Goal: Task Accomplishment & Management: Complete application form

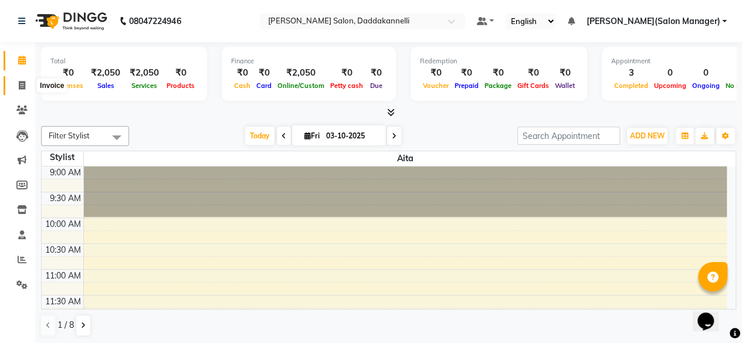
click at [22, 81] on icon at bounding box center [22, 85] width 6 height 9
select select "6354"
select select "service"
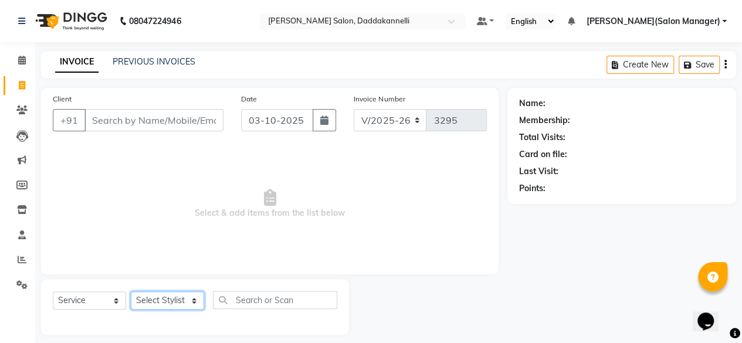
click at [192, 304] on select "Select Stylist aita DINGG SUPPORT [PERSON_NAME] [PERSON_NAME] [PERSON_NAME] [PE…" at bounding box center [167, 300] width 73 height 18
click at [131, 291] on select "Select Stylist aita DINGG SUPPORT [PERSON_NAME] [PERSON_NAME] [PERSON_NAME] [PE…" at bounding box center [167, 300] width 73 height 18
click at [195, 300] on select "Select Stylist aita DINGG SUPPORT [PERSON_NAME] [PERSON_NAME] [PERSON_NAME] [PE…" at bounding box center [167, 300] width 73 height 18
click at [131, 291] on select "Select Stylist aita DINGG SUPPORT [PERSON_NAME] [PERSON_NAME] [PERSON_NAME] [PE…" at bounding box center [167, 300] width 73 height 18
click at [194, 302] on select "Select Stylist aita DINGG SUPPORT [PERSON_NAME] [PERSON_NAME] [PERSON_NAME] [PE…" at bounding box center [167, 300] width 73 height 18
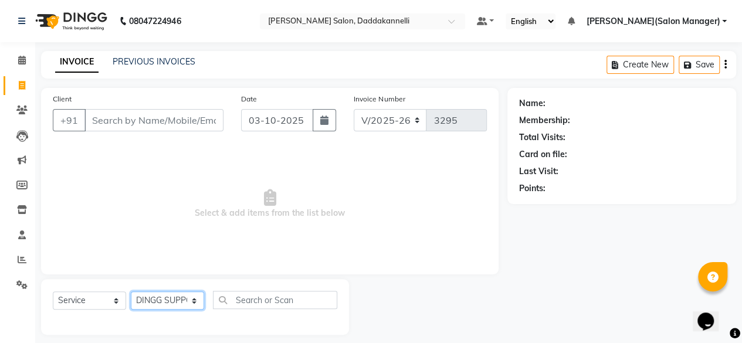
click at [196, 297] on select "Select Stylist aita DINGG SUPPORT [PERSON_NAME] [PERSON_NAME] [PERSON_NAME] [PE…" at bounding box center [167, 300] width 73 height 18
select select "90884"
click at [131, 291] on select "Select Stylist aita DINGG SUPPORT [PERSON_NAME] [PERSON_NAME] [PERSON_NAME] [PE…" at bounding box center [167, 300] width 73 height 18
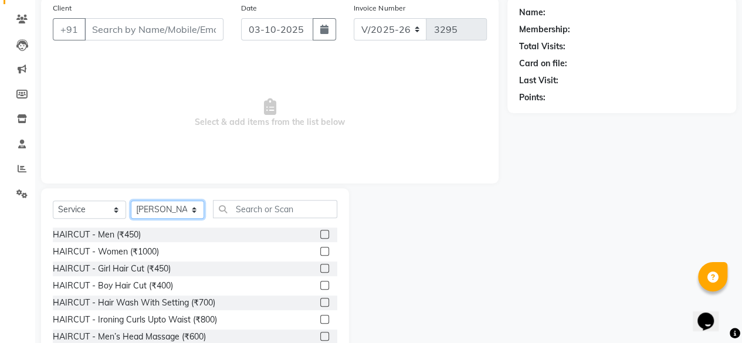
scroll to position [91, 0]
click at [167, 208] on select "Select Stylist aita DINGG SUPPORT [PERSON_NAME] [PERSON_NAME] [PERSON_NAME] [PE…" at bounding box center [167, 209] width 73 height 18
click at [320, 233] on label at bounding box center [324, 233] width 9 height 9
click at [320, 233] on input "checkbox" at bounding box center [324, 234] width 8 height 8
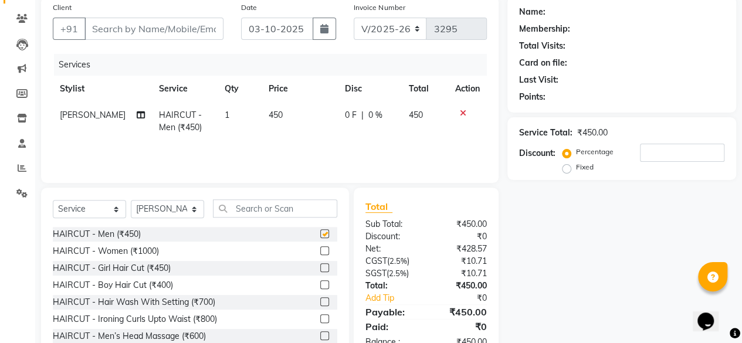
checkbox input "false"
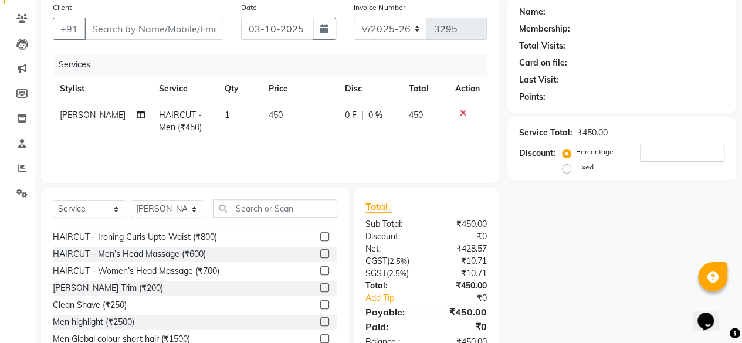
scroll to position [84, 0]
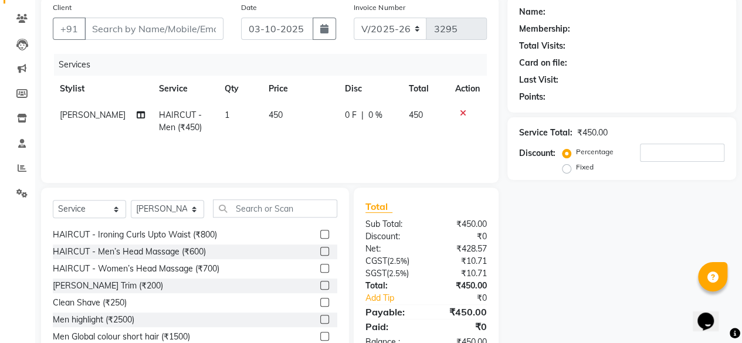
click at [320, 284] on label at bounding box center [324, 285] width 9 height 9
click at [320, 284] on input "checkbox" at bounding box center [324, 286] width 8 height 8
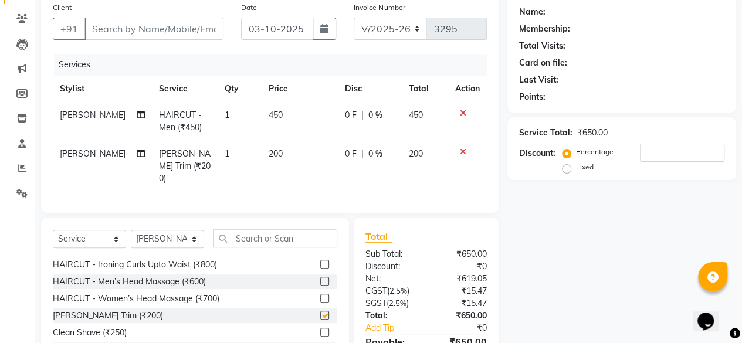
checkbox input "false"
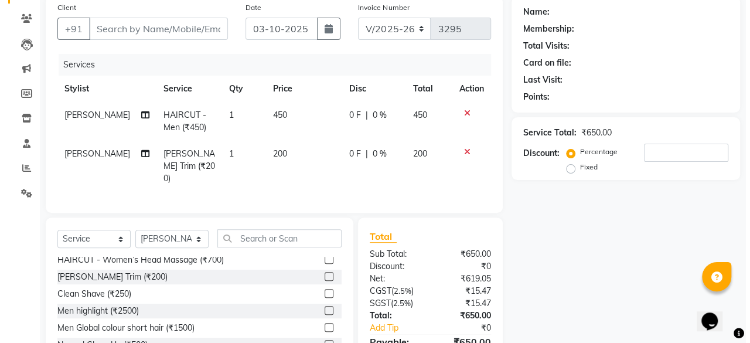
scroll to position [122, 0]
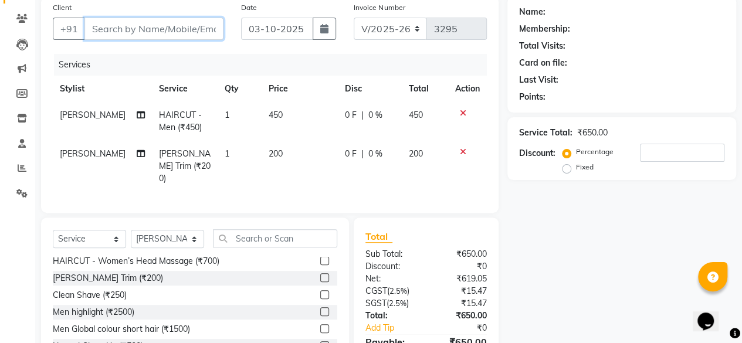
click at [155, 28] on input "Client" at bounding box center [153, 29] width 139 height 22
type input "9"
type input "0"
type input "9031522875"
click at [193, 27] on span "Add Client" at bounding box center [193, 29] width 46 height 12
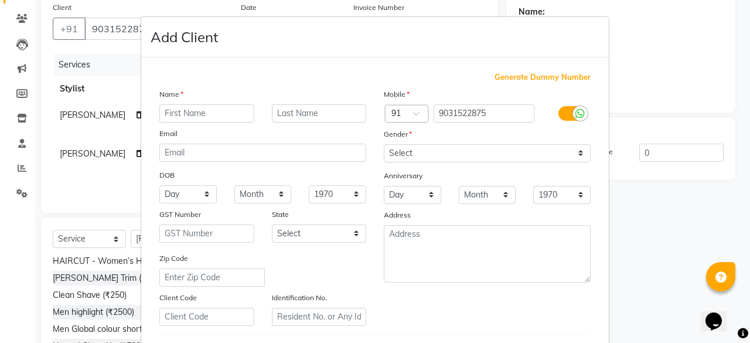
click at [165, 109] on input "text" at bounding box center [206, 113] width 95 height 18
click at [179, 114] on input "risep" at bounding box center [206, 113] width 95 height 18
type input "riesip"
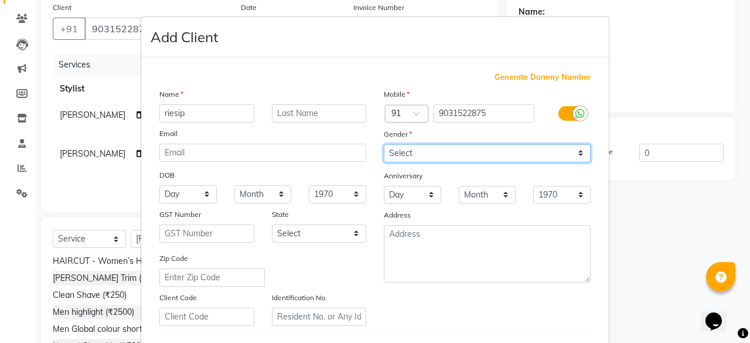
click at [577, 150] on select "Select [DEMOGRAPHIC_DATA] [DEMOGRAPHIC_DATA] Other Prefer Not To Say" at bounding box center [487, 153] width 207 height 18
select select "[DEMOGRAPHIC_DATA]"
click at [384, 144] on select "Select [DEMOGRAPHIC_DATA] [DEMOGRAPHIC_DATA] Other Prefer Not To Say" at bounding box center [487, 153] width 207 height 18
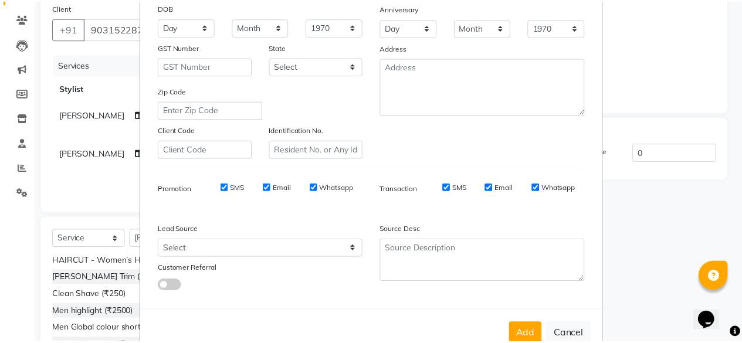
scroll to position [168, 0]
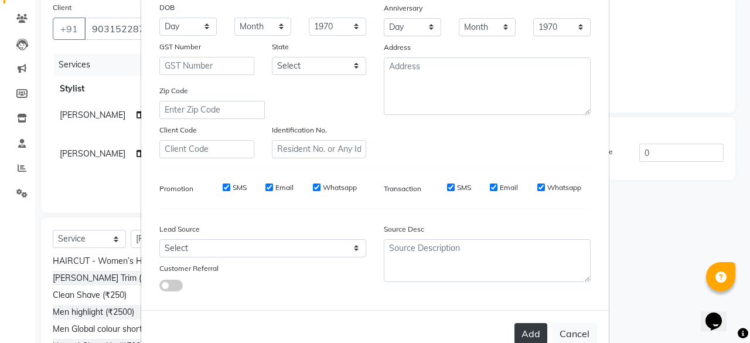
click at [530, 329] on button "Add" at bounding box center [531, 333] width 33 height 21
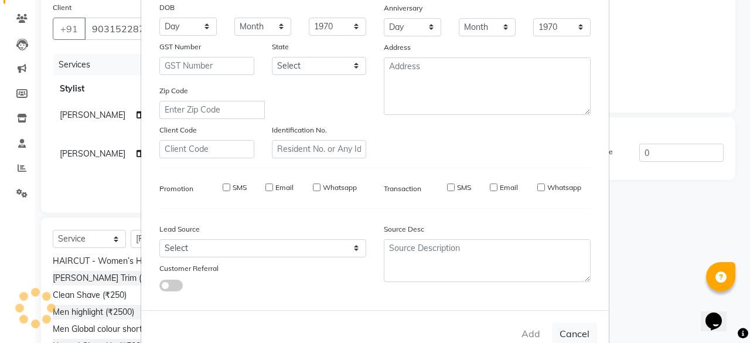
select select
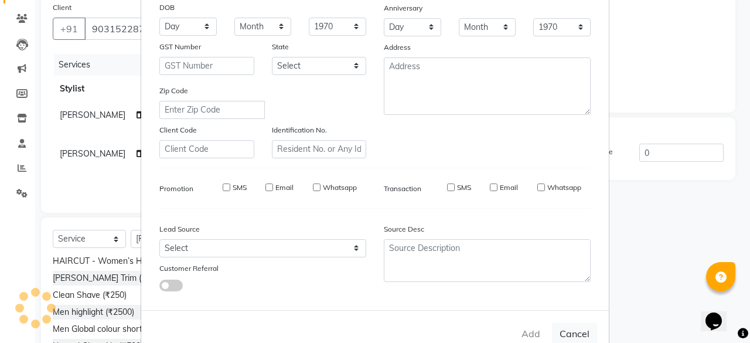
select select
checkbox input "false"
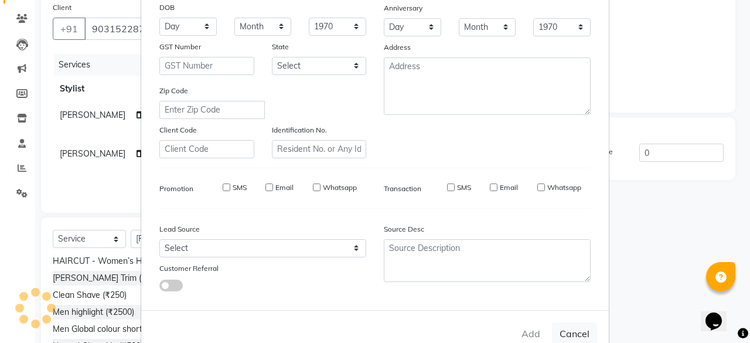
checkbox input "false"
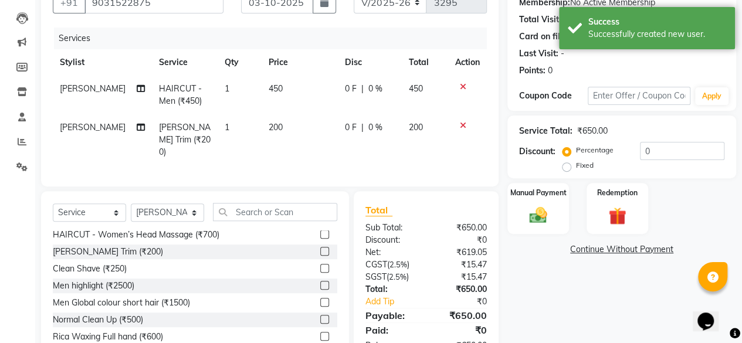
scroll to position [121, 0]
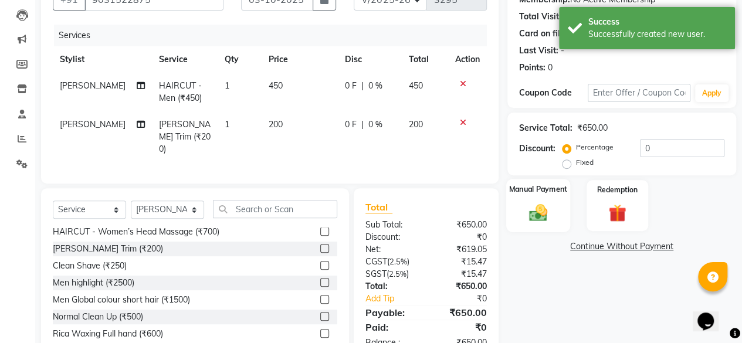
click at [546, 203] on img at bounding box center [538, 212] width 30 height 21
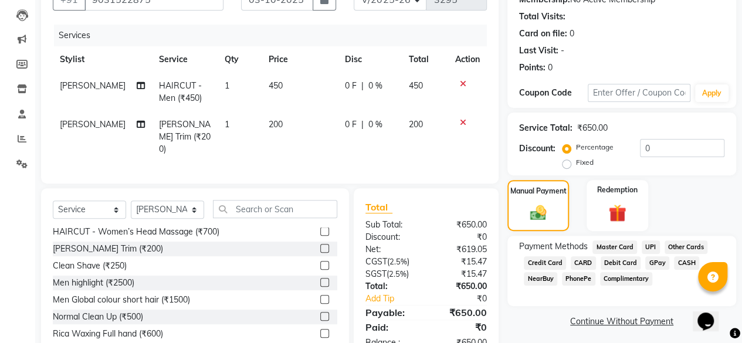
click at [585, 263] on span "CARD" at bounding box center [582, 262] width 25 height 13
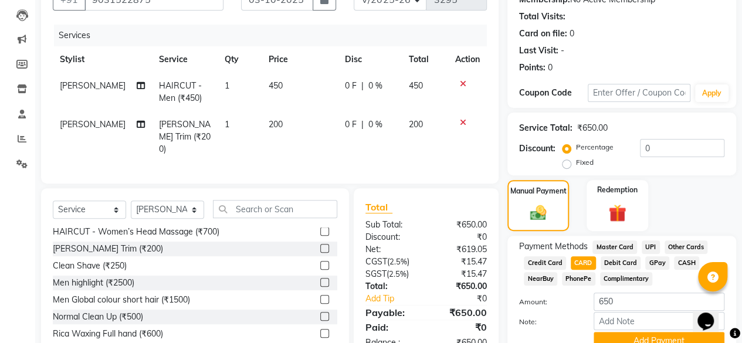
scroll to position [174, 0]
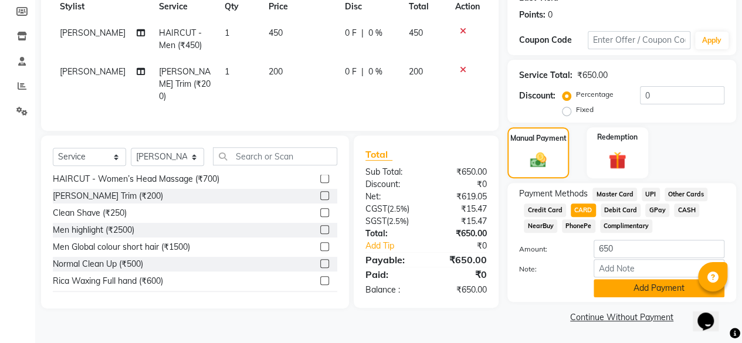
click at [634, 290] on button "Add Payment" at bounding box center [658, 288] width 131 height 18
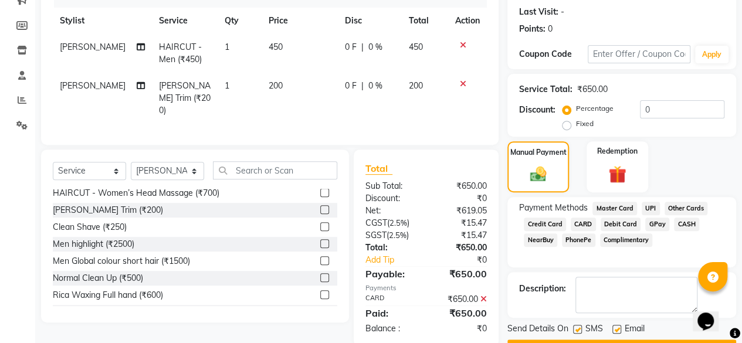
scroll to position [190, 0]
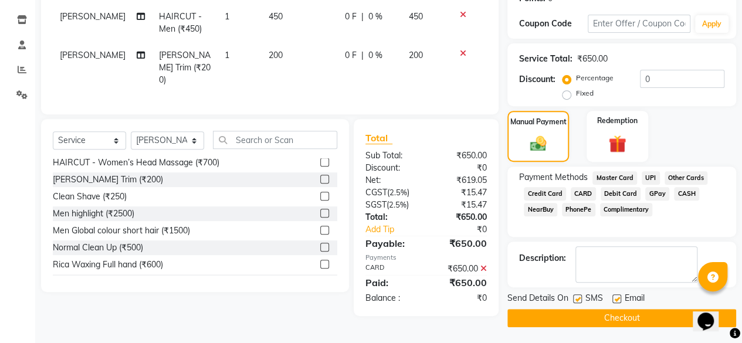
click at [613, 297] on label at bounding box center [616, 298] width 9 height 9
click at [613, 297] on input "checkbox" at bounding box center [616, 300] width 8 height 8
checkbox input "false"
click at [609, 321] on button "Checkout" at bounding box center [621, 318] width 229 height 18
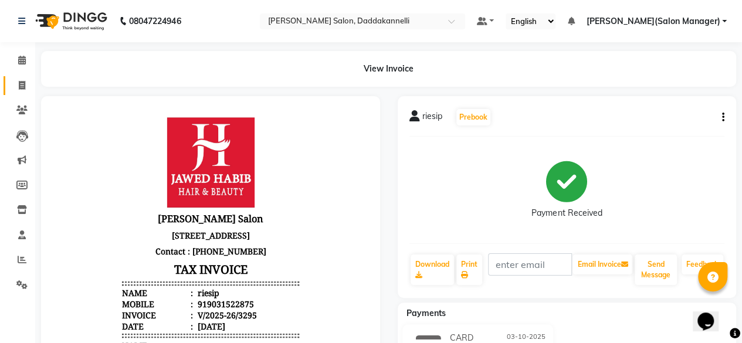
click at [24, 85] on icon at bounding box center [22, 85] width 6 height 9
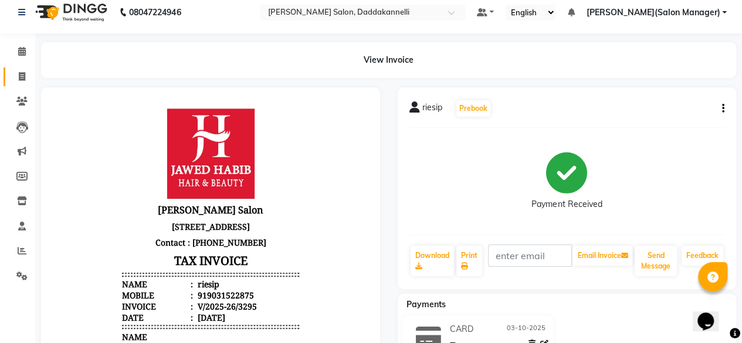
select select "6354"
select select "service"
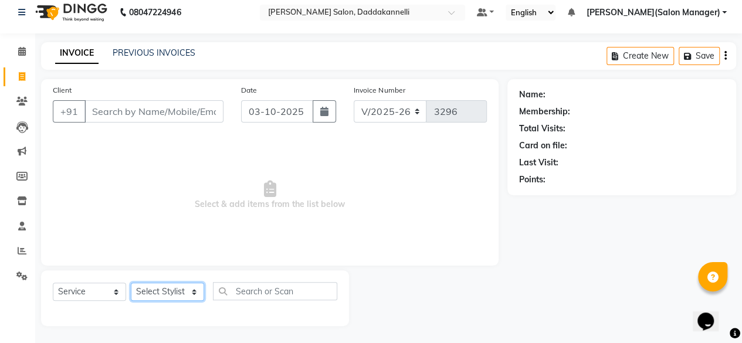
click at [193, 290] on select "Select Stylist aita DINGG SUPPORT [PERSON_NAME] [PERSON_NAME] [PERSON_NAME] [PE…" at bounding box center [167, 292] width 73 height 18
select select "89137"
click at [131, 283] on select "Select Stylist aita DINGG SUPPORT [PERSON_NAME] [PERSON_NAME] [PERSON_NAME] [PE…" at bounding box center [167, 292] width 73 height 18
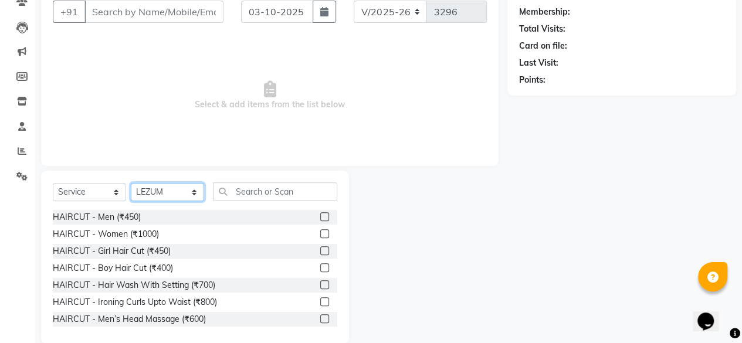
scroll to position [126, 0]
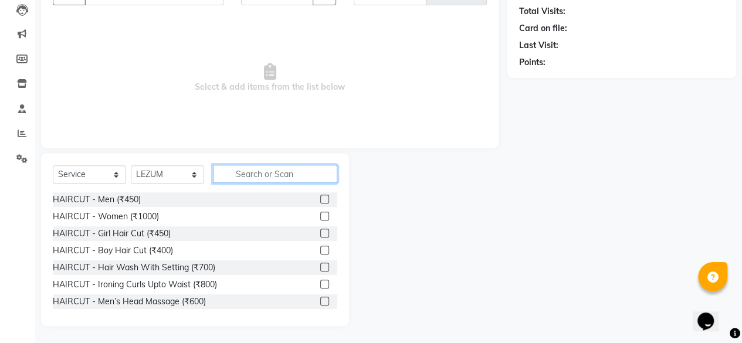
drag, startPoint x: 250, startPoint y: 172, endPoint x: 239, endPoint y: 172, distance: 10.6
click at [239, 172] on input "text" at bounding box center [275, 174] width 124 height 18
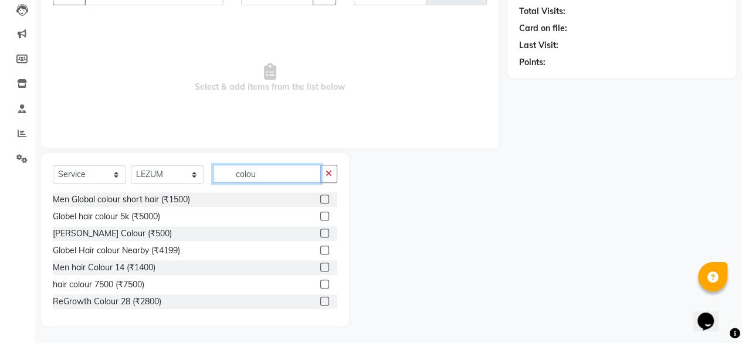
click at [261, 172] on input "colou" at bounding box center [267, 174] width 108 height 18
type input "c"
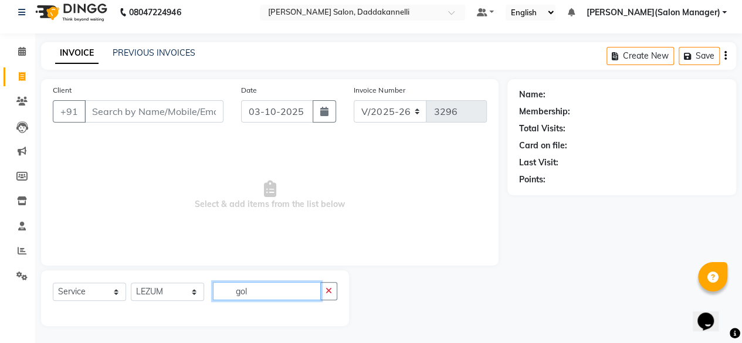
scroll to position [53, 0]
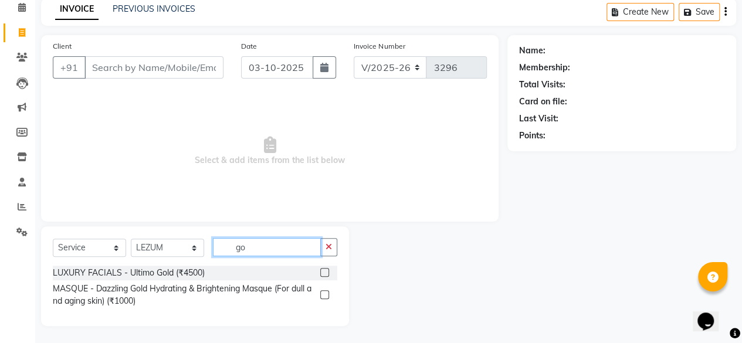
type input "g"
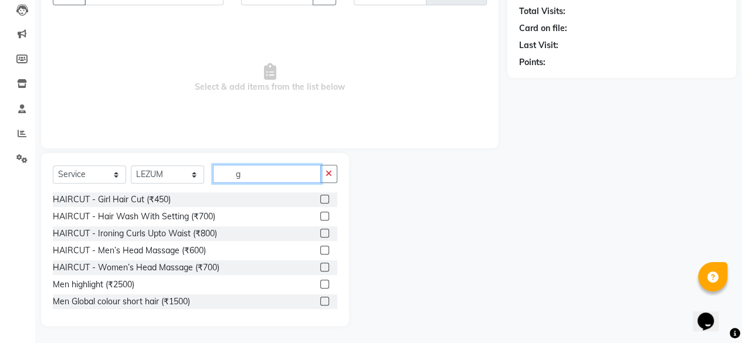
click at [250, 172] on input "g" at bounding box center [267, 174] width 108 height 18
